Goal: Find specific page/section: Find specific page/section

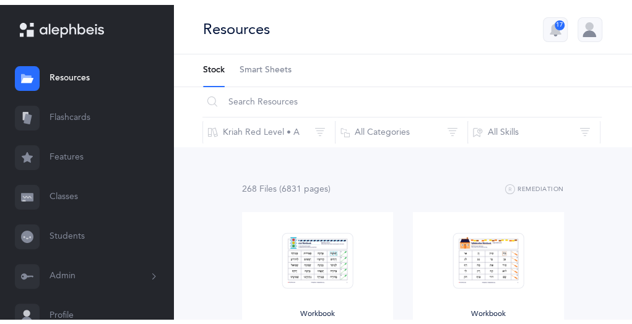
scroll to position [4, 0]
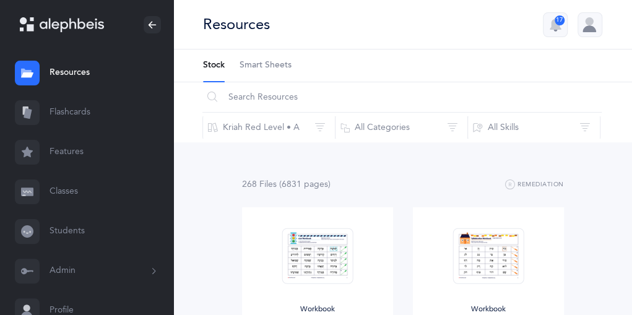
click at [54, 189] on link "Classes" at bounding box center [86, 192] width 173 height 40
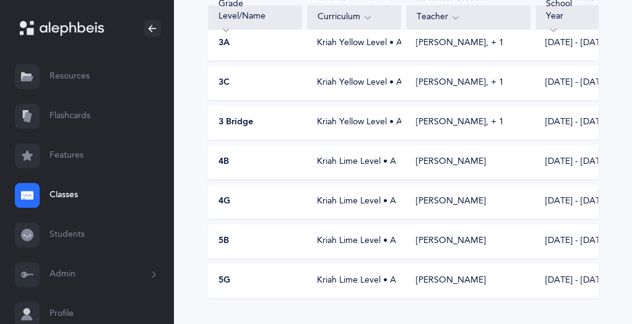
scroll to position [402, 0]
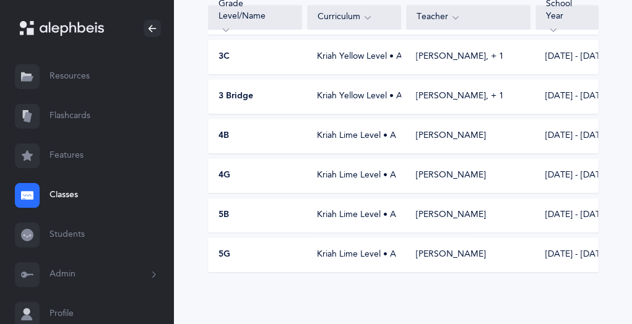
click at [59, 233] on link "Students" at bounding box center [86, 235] width 173 height 40
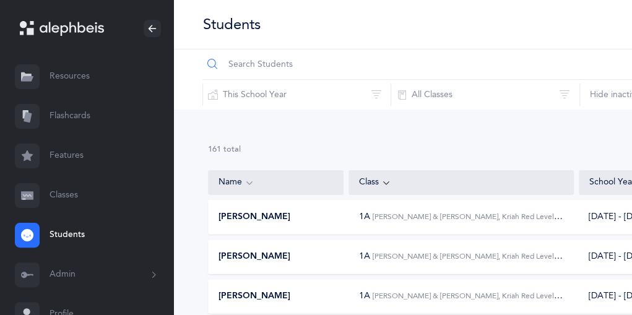
click at [231, 63] on input "text" at bounding box center [485, 65] width 567 height 30
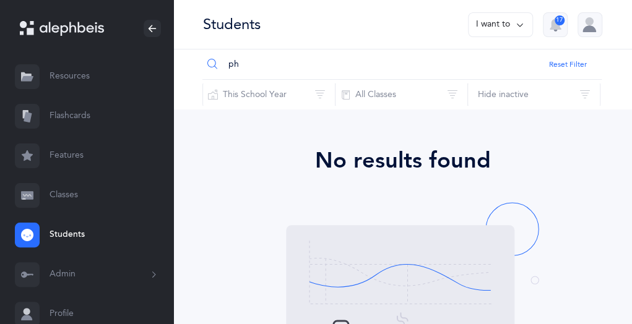
type input "p"
type input "P"
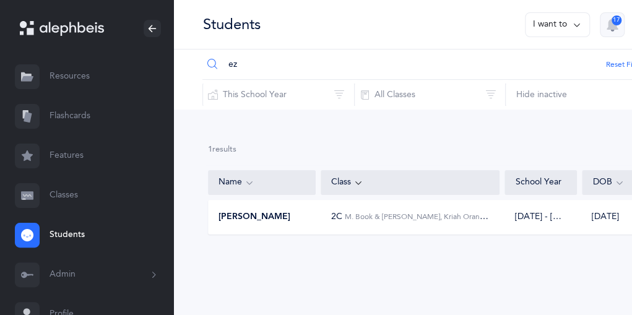
type input "e"
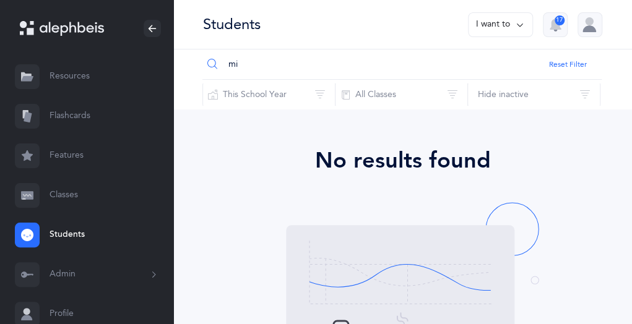
type input "m"
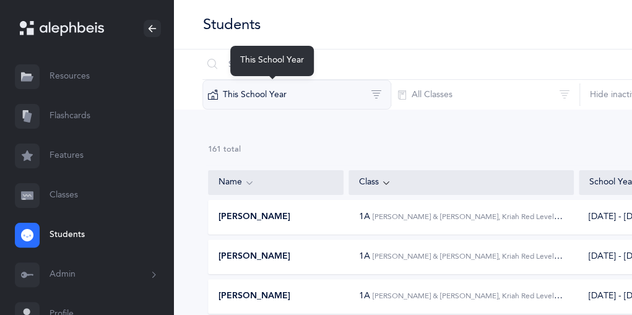
click at [332, 95] on button "This School Year" at bounding box center [296, 95] width 189 height 30
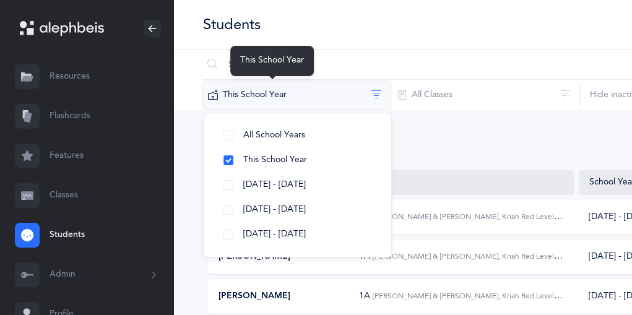
click at [332, 95] on button "This School Year" at bounding box center [296, 95] width 189 height 30
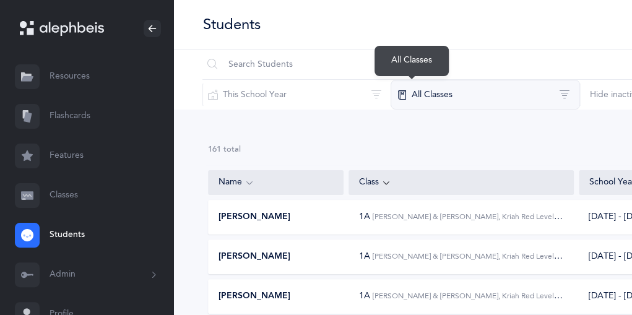
click at [468, 93] on button "All Classes" at bounding box center [484, 95] width 189 height 30
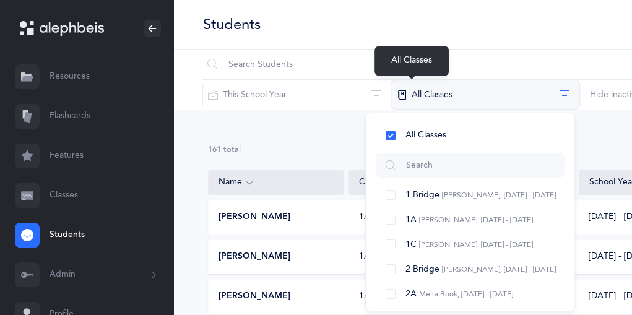
click at [468, 93] on button "All Classes" at bounding box center [484, 95] width 189 height 30
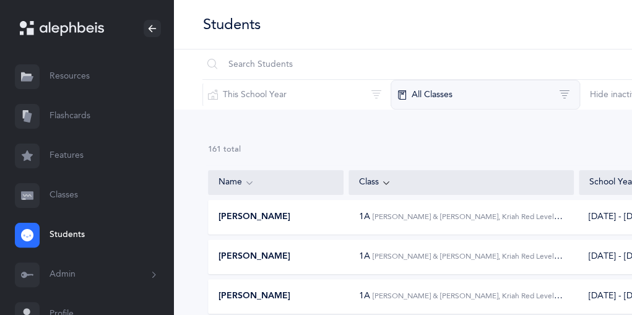
click at [390, 96] on button "All Classes" at bounding box center [484, 95] width 189 height 30
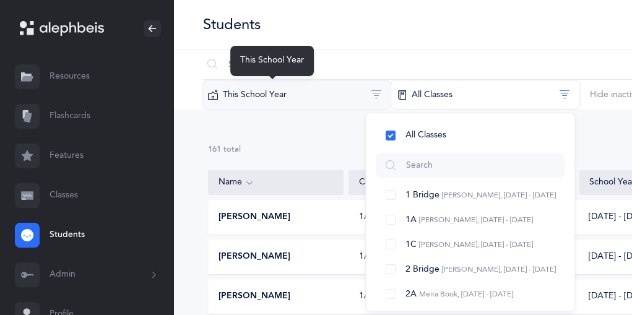
click at [275, 101] on button "This School Year" at bounding box center [296, 95] width 189 height 30
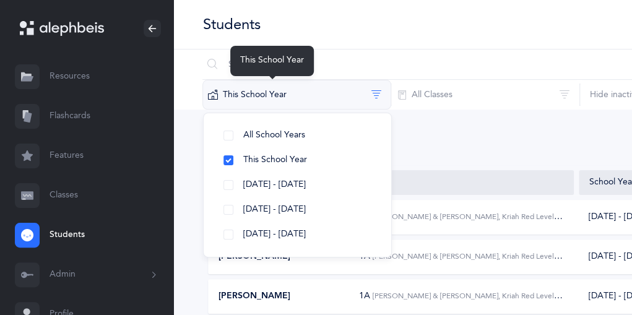
click at [280, 96] on button "This School Year" at bounding box center [296, 95] width 189 height 30
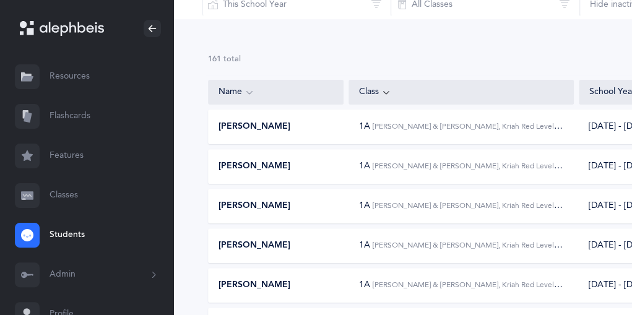
scroll to position [91, 0]
click at [66, 232] on link "Students" at bounding box center [86, 235] width 173 height 40
click at [246, 124] on span "[PERSON_NAME]" at bounding box center [254, 126] width 72 height 12
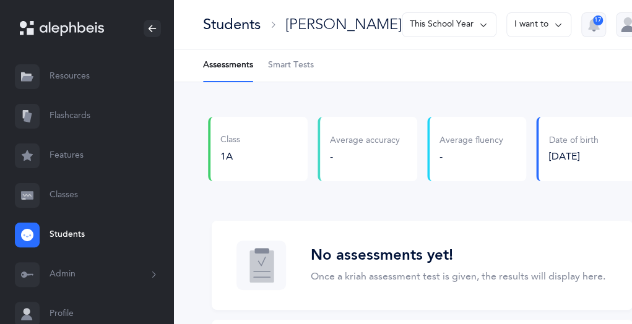
click at [553, 22] on icon at bounding box center [558, 25] width 10 height 14
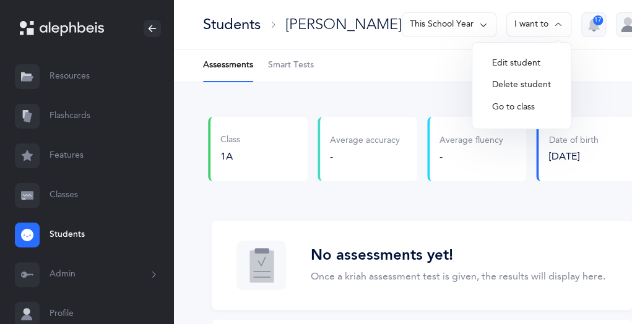
click at [529, 19] on button "I want to" at bounding box center [538, 24] width 65 height 25
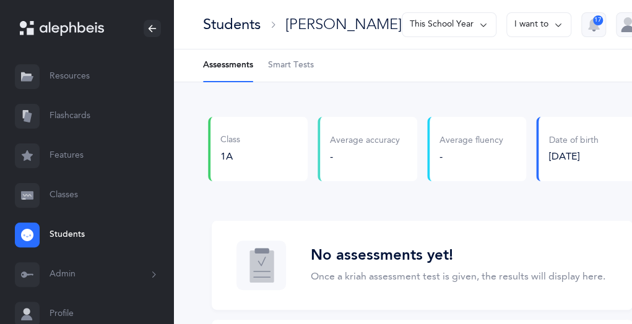
click at [478, 23] on icon at bounding box center [483, 25] width 10 height 14
click at [74, 236] on link "Students" at bounding box center [86, 235] width 173 height 40
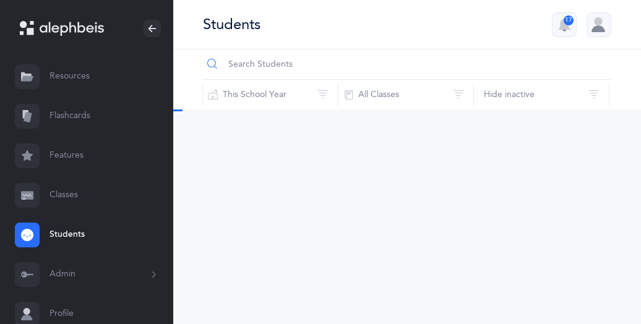
click at [255, 66] on input "text" at bounding box center [406, 65] width 408 height 30
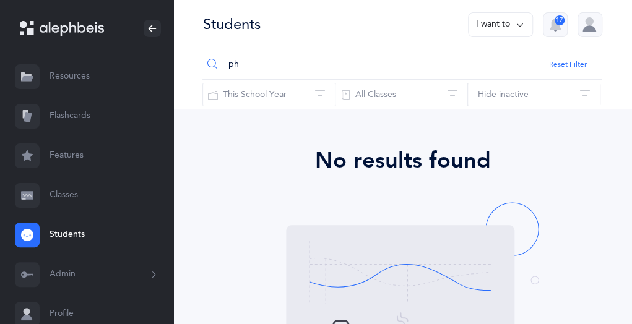
type input "p"
type input "[PERSON_NAME]"
click at [525, 25] on button "I want to" at bounding box center [500, 24] width 65 height 25
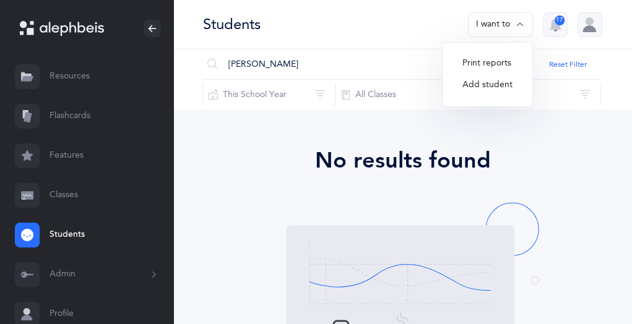
click at [73, 190] on link "Classes" at bounding box center [86, 196] width 173 height 40
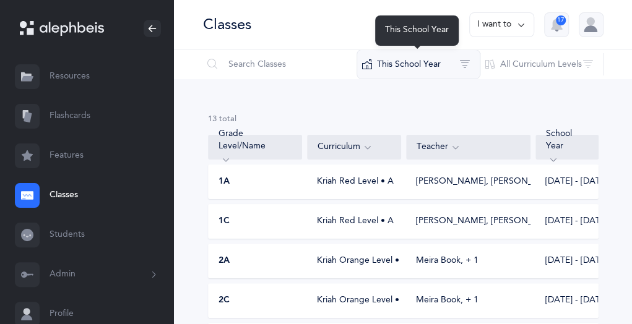
click at [451, 64] on button "This School Year" at bounding box center [418, 65] width 124 height 30
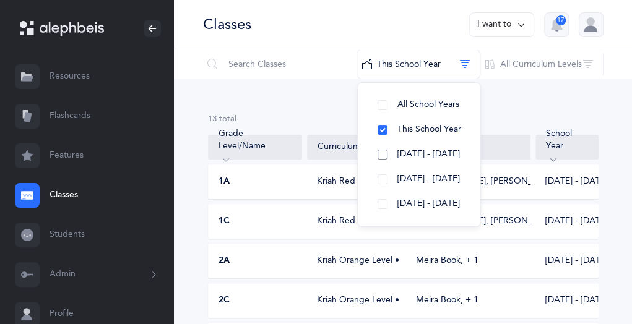
click at [383, 158] on button "[DATE] - [DATE]" at bounding box center [419, 154] width 103 height 25
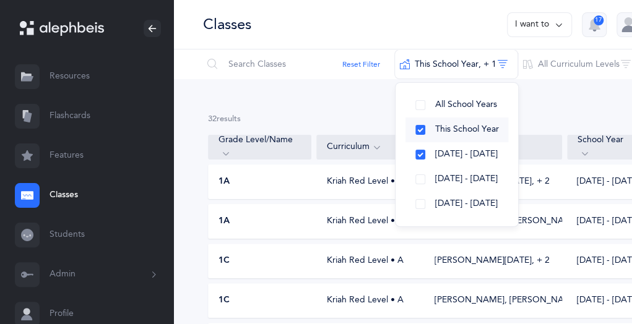
click at [405, 129] on button "This School Year" at bounding box center [456, 130] width 103 height 25
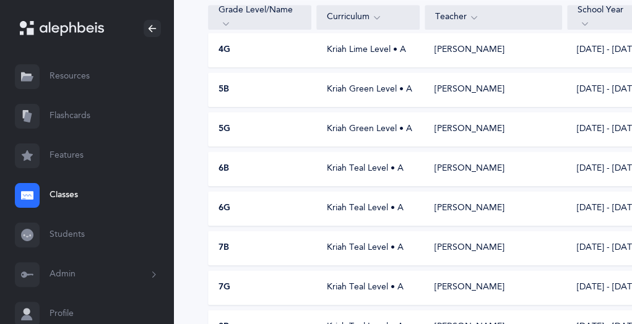
scroll to position [534, 0]
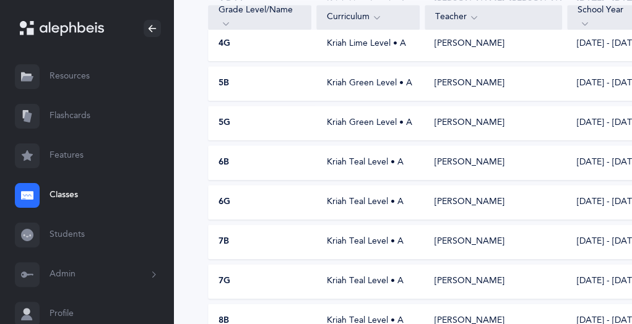
click at [217, 88] on div "5B" at bounding box center [260, 83] width 103 height 12
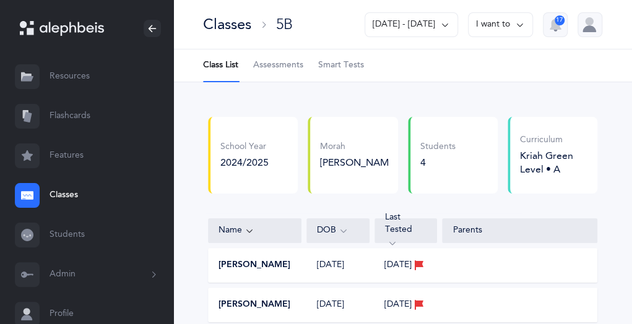
click at [260, 269] on button "[PERSON_NAME]" at bounding box center [254, 265] width 72 height 12
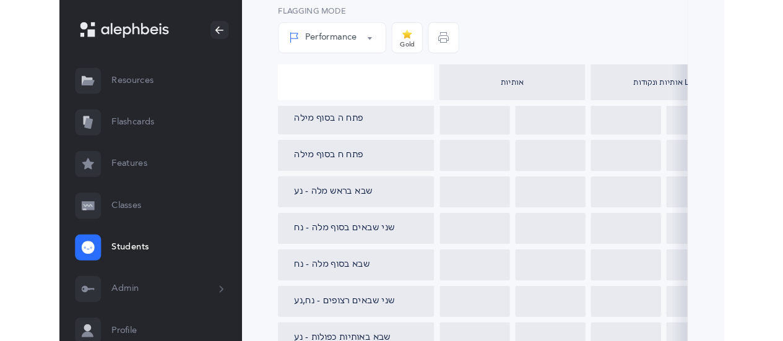
scroll to position [635, 0]
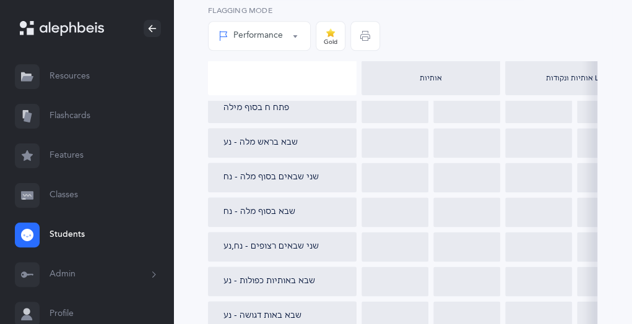
click at [589, 67] on div "אותיות ונקודות L2" at bounding box center [574, 78] width 139 height 35
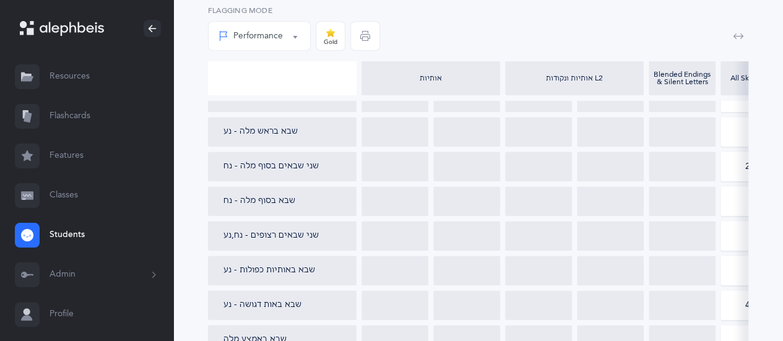
click at [641, 37] on icon "button" at bounding box center [738, 36] width 10 height 10
click at [641, 36] on button "button" at bounding box center [738, 36] width 20 height 20
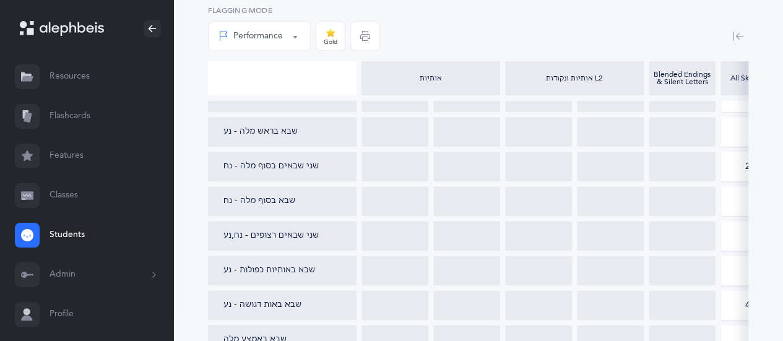
click at [641, 36] on button "button" at bounding box center [738, 36] width 20 height 20
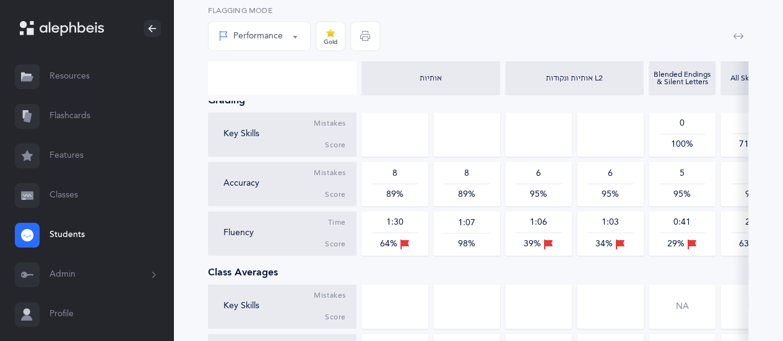
scroll to position [1012, 0]
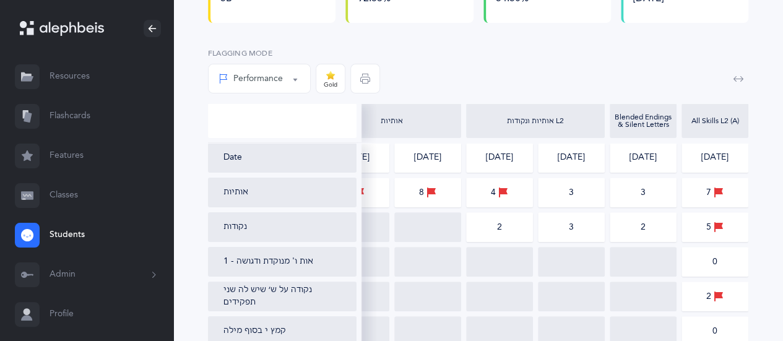
scroll to position [161, 0]
